Goal: Information Seeking & Learning: Learn about a topic

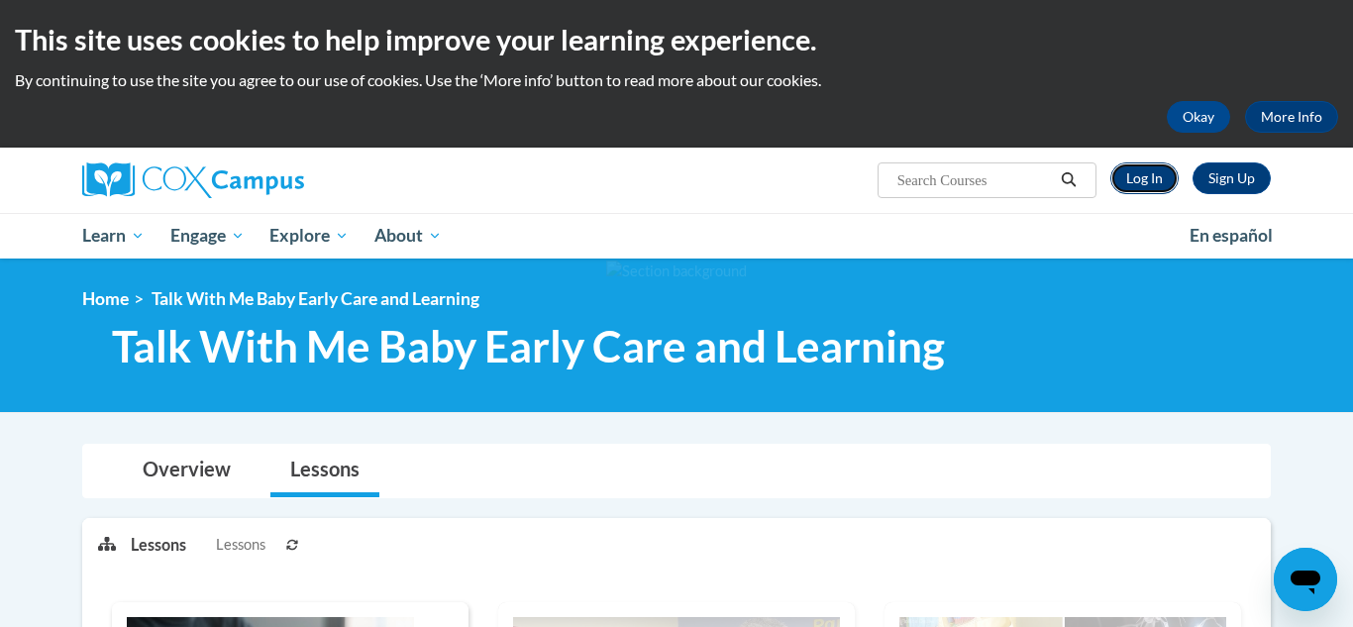
click at [1146, 187] on link "Log In" at bounding box center [1144, 178] width 68 height 32
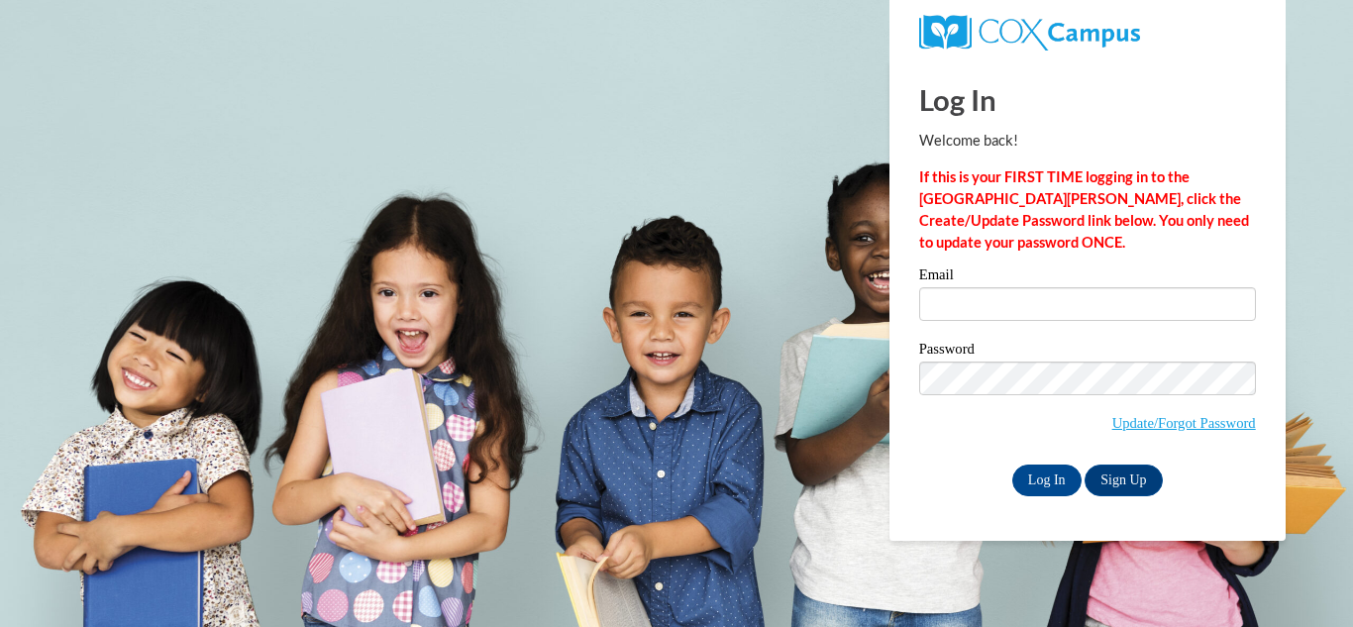
type input "kyramh03@icloud.com"
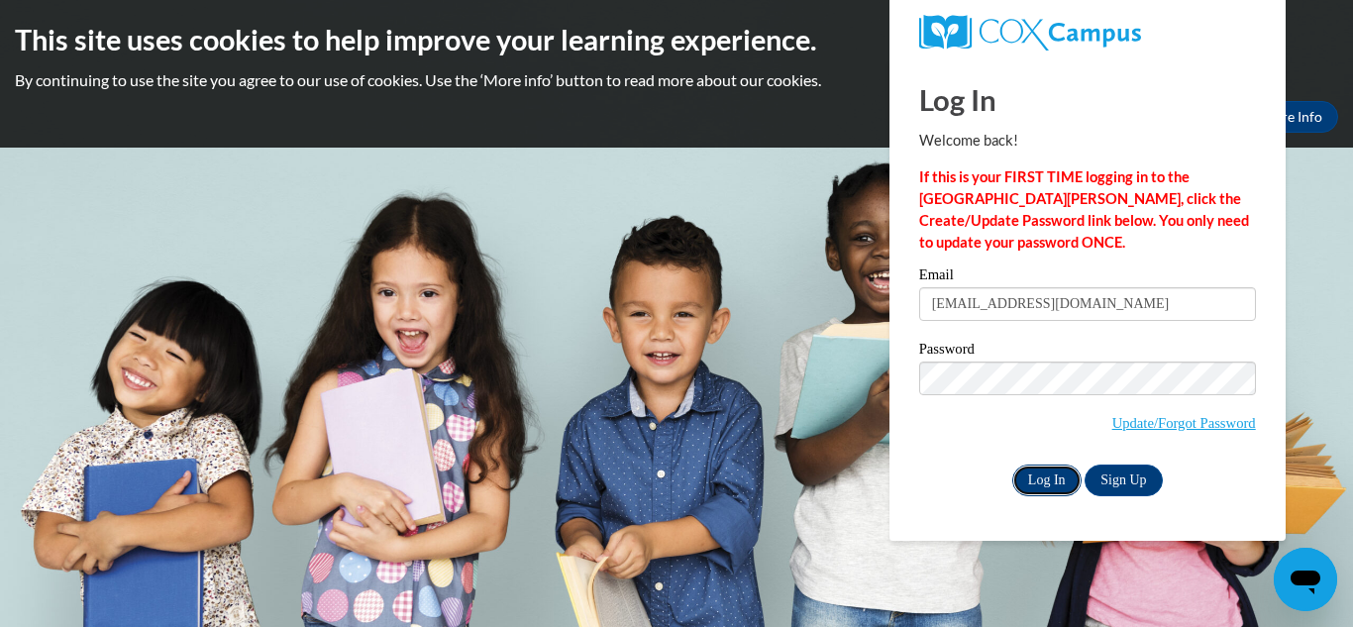
click at [1043, 483] on input "Log In" at bounding box center [1046, 480] width 69 height 32
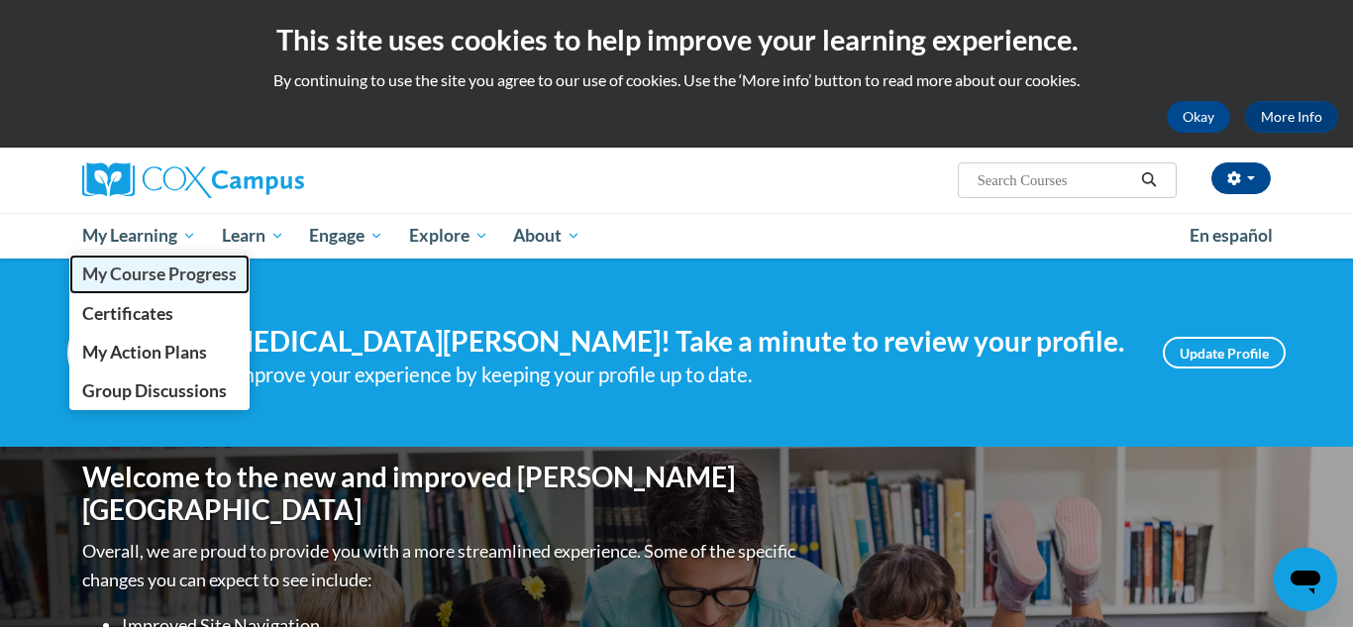
click at [172, 271] on span "My Course Progress" at bounding box center [159, 273] width 154 height 21
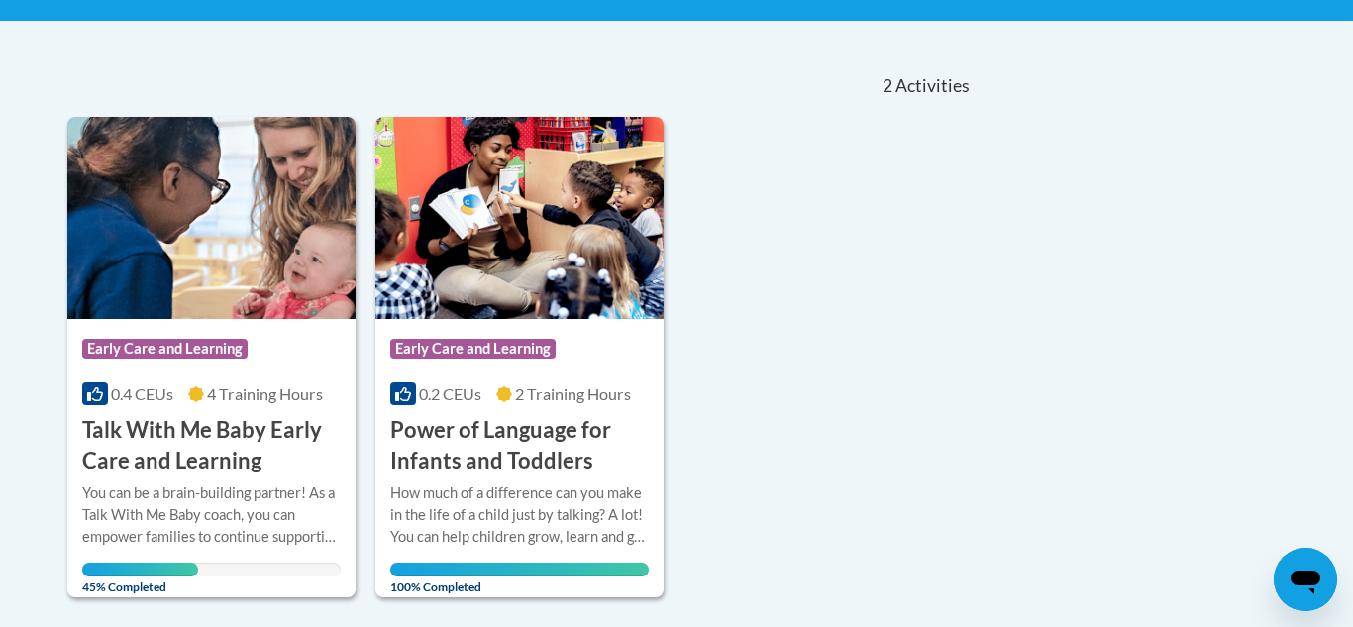
scroll to position [393, 0]
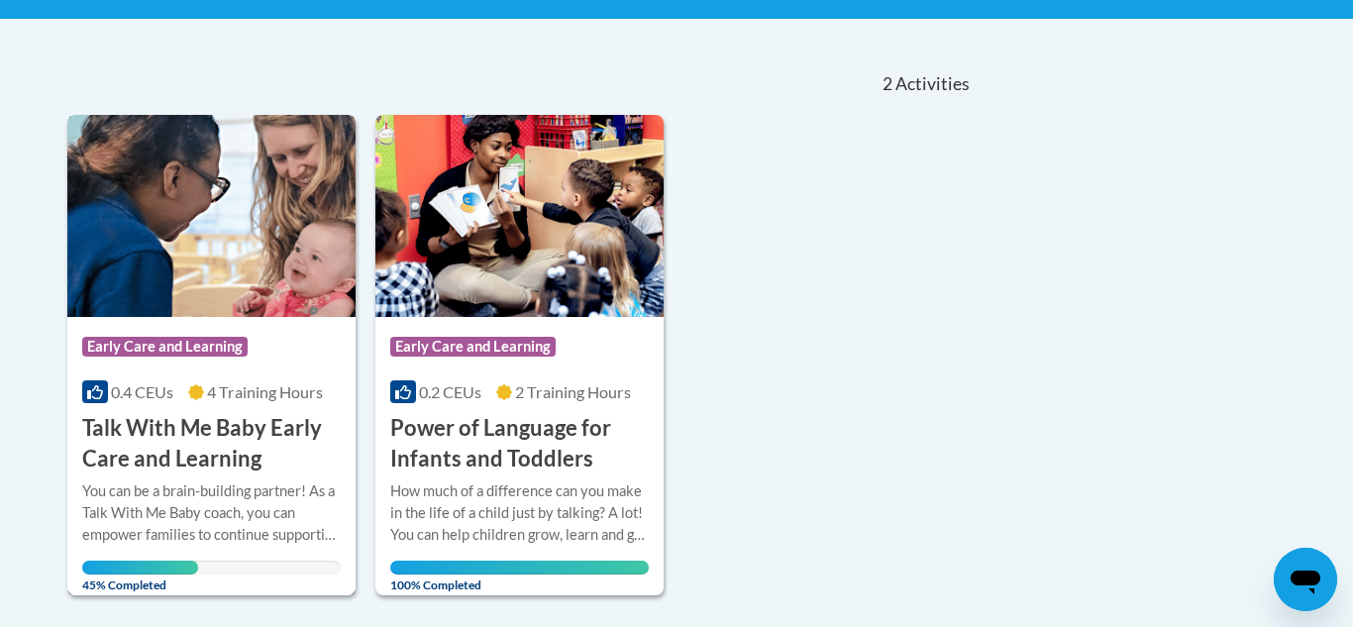
click at [204, 422] on h3 "Talk With Me Baby Early Care and Learning" at bounding box center [211, 443] width 258 height 61
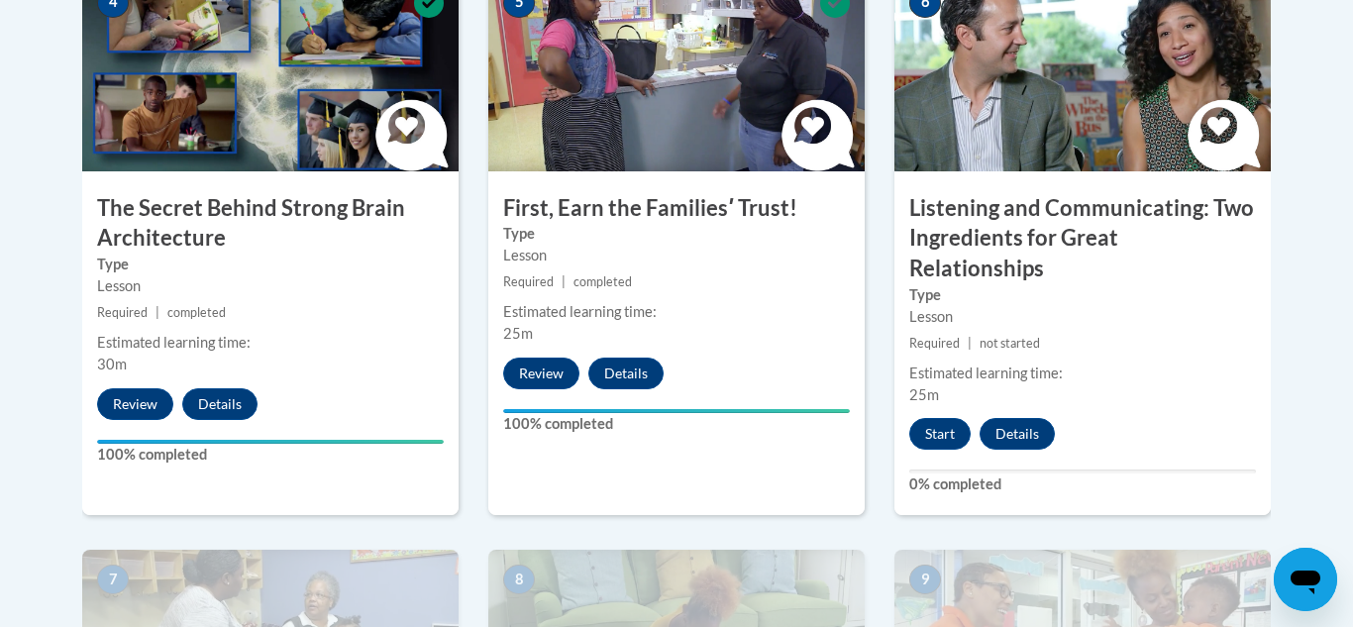
scroll to position [1242, 0]
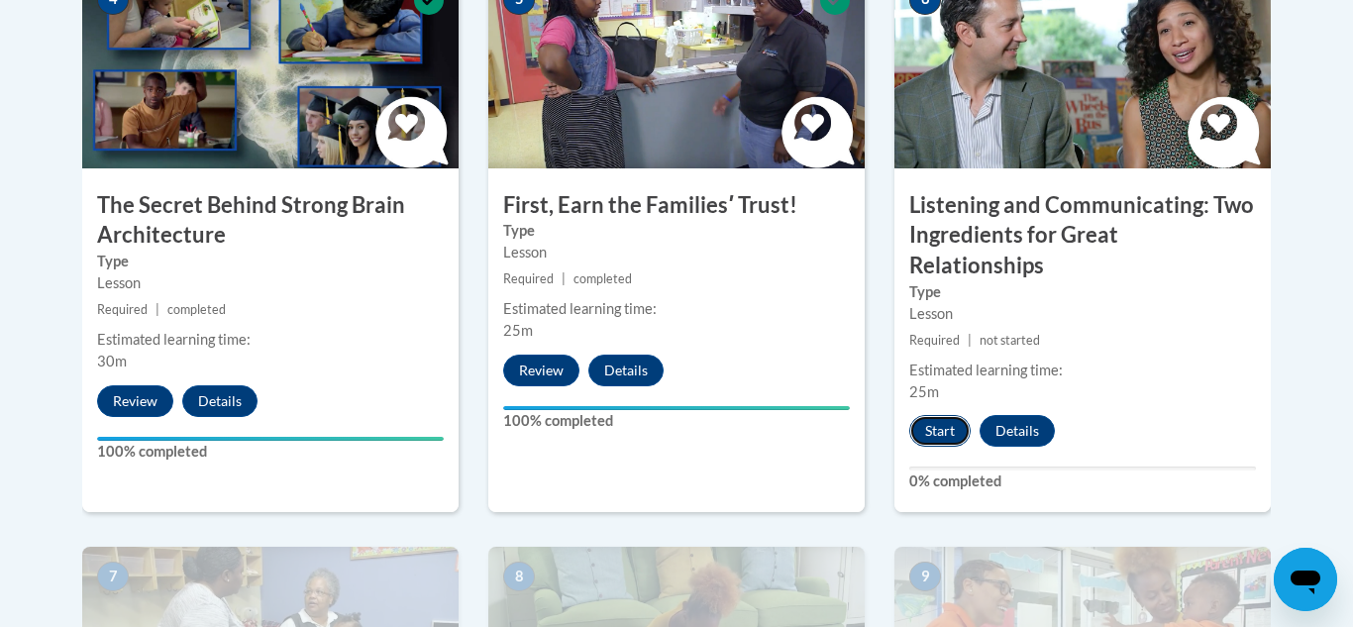
click at [952, 415] on button "Start" at bounding box center [939, 431] width 61 height 32
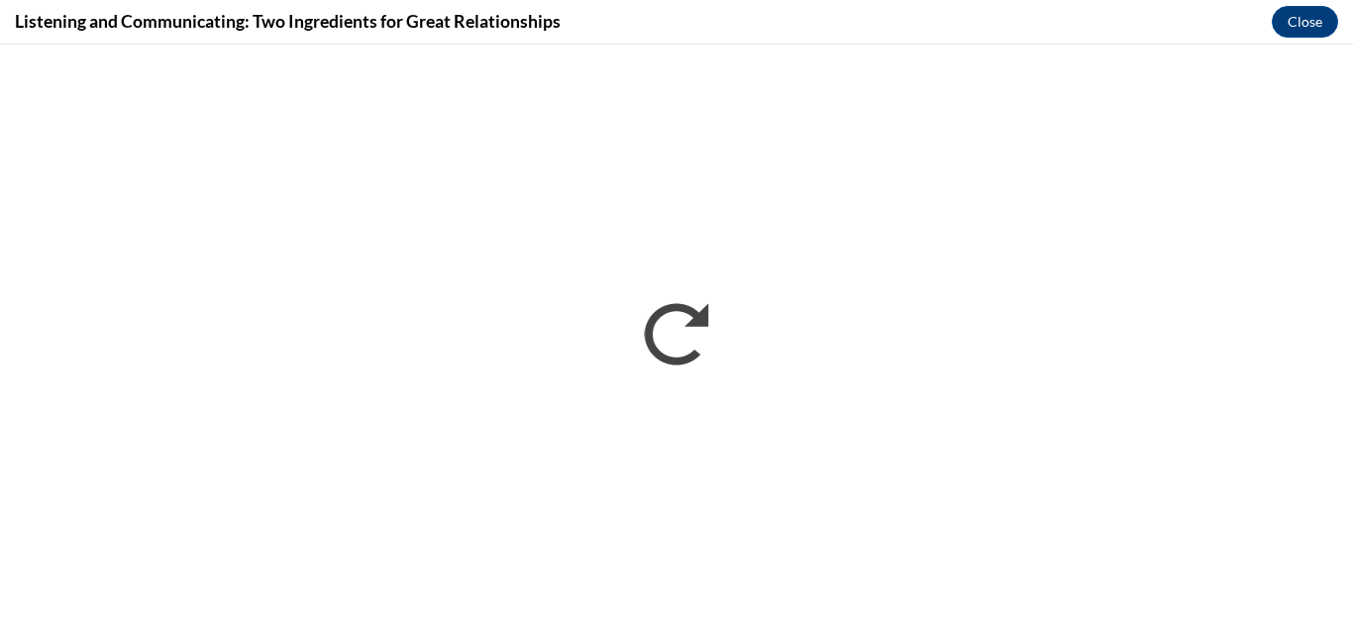
scroll to position [0, 0]
